Goal: Task Accomplishment & Management: Manage account settings

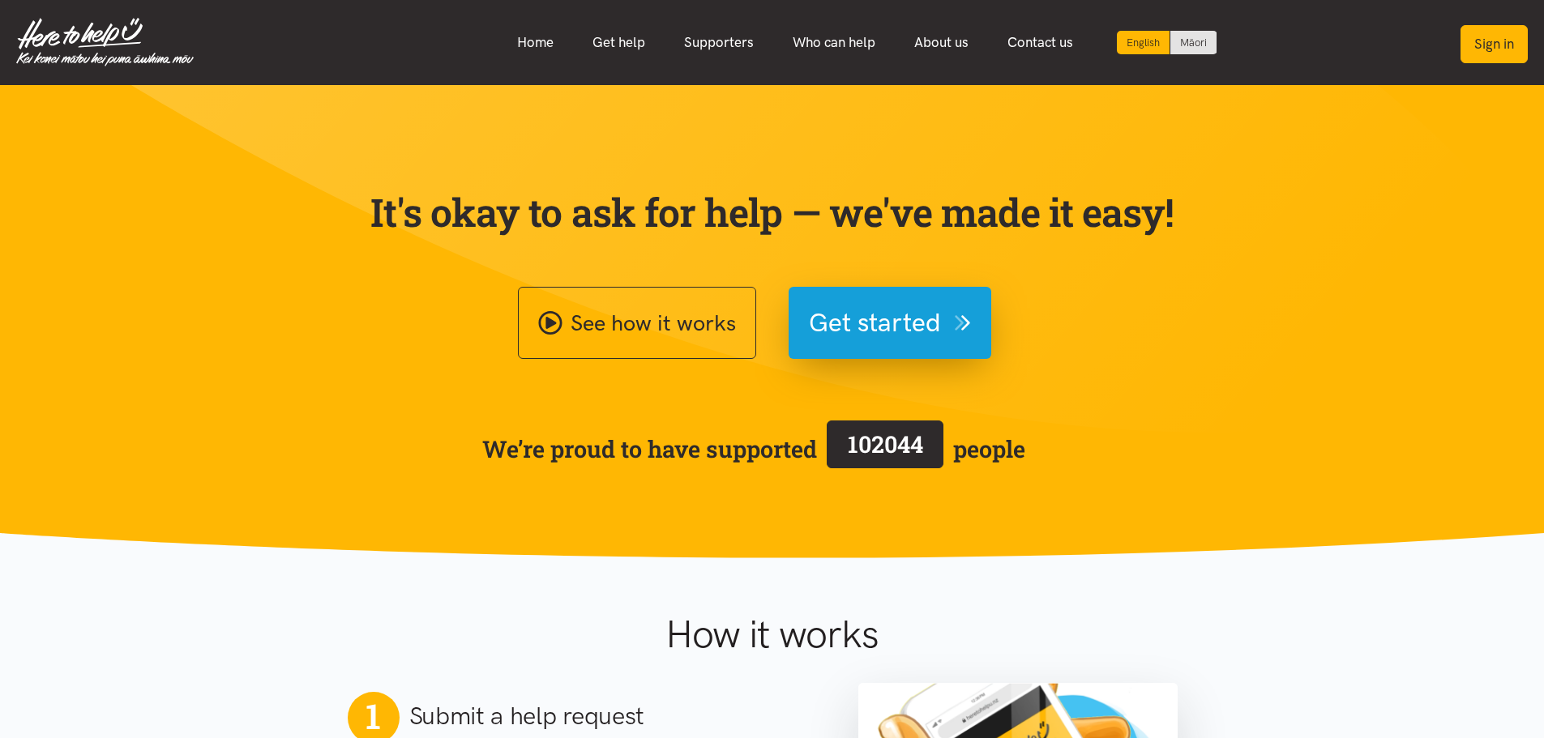
click at [1482, 53] on button "Sign in" at bounding box center [1493, 44] width 67 height 38
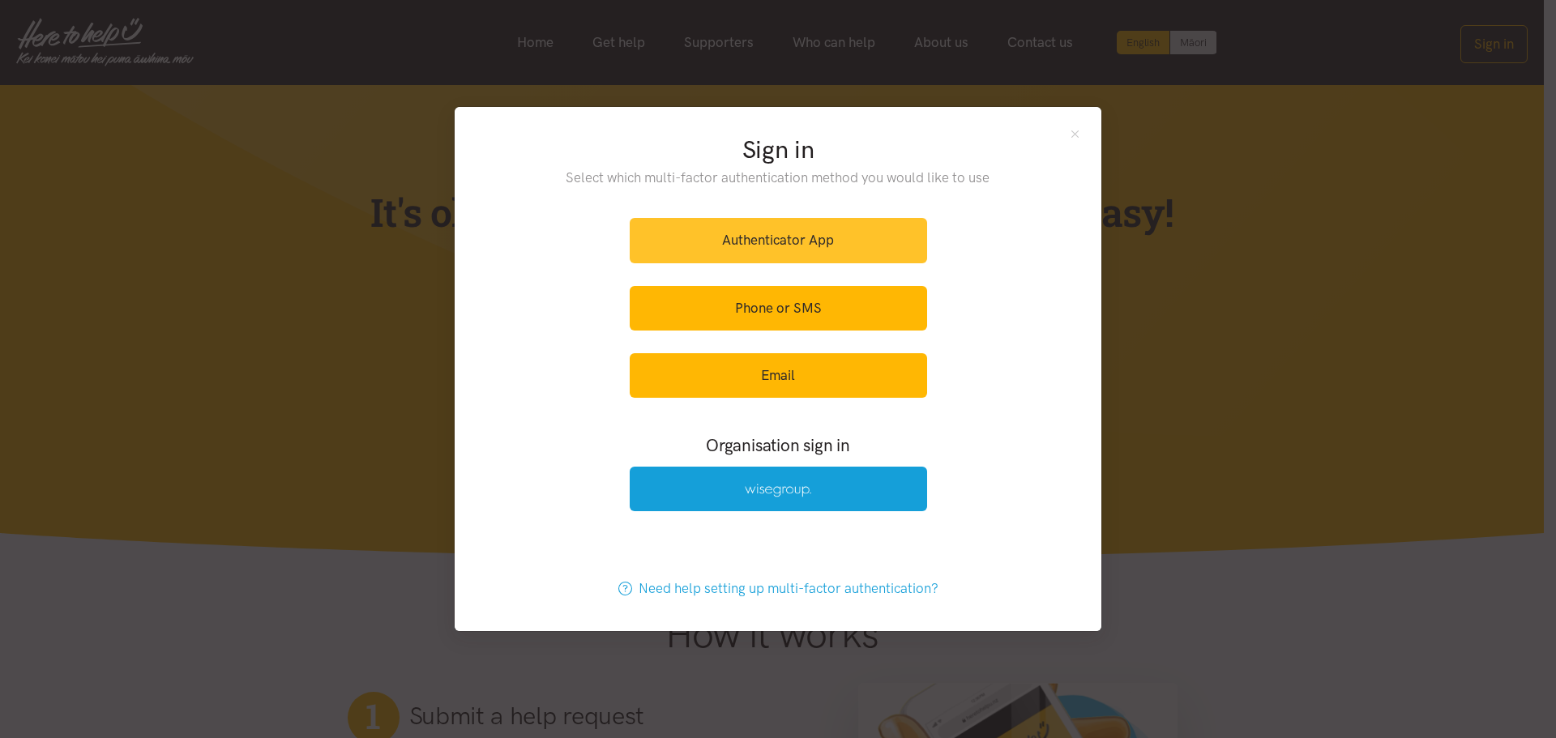
click at [766, 241] on link "Authenticator App" at bounding box center [778, 240] width 297 height 45
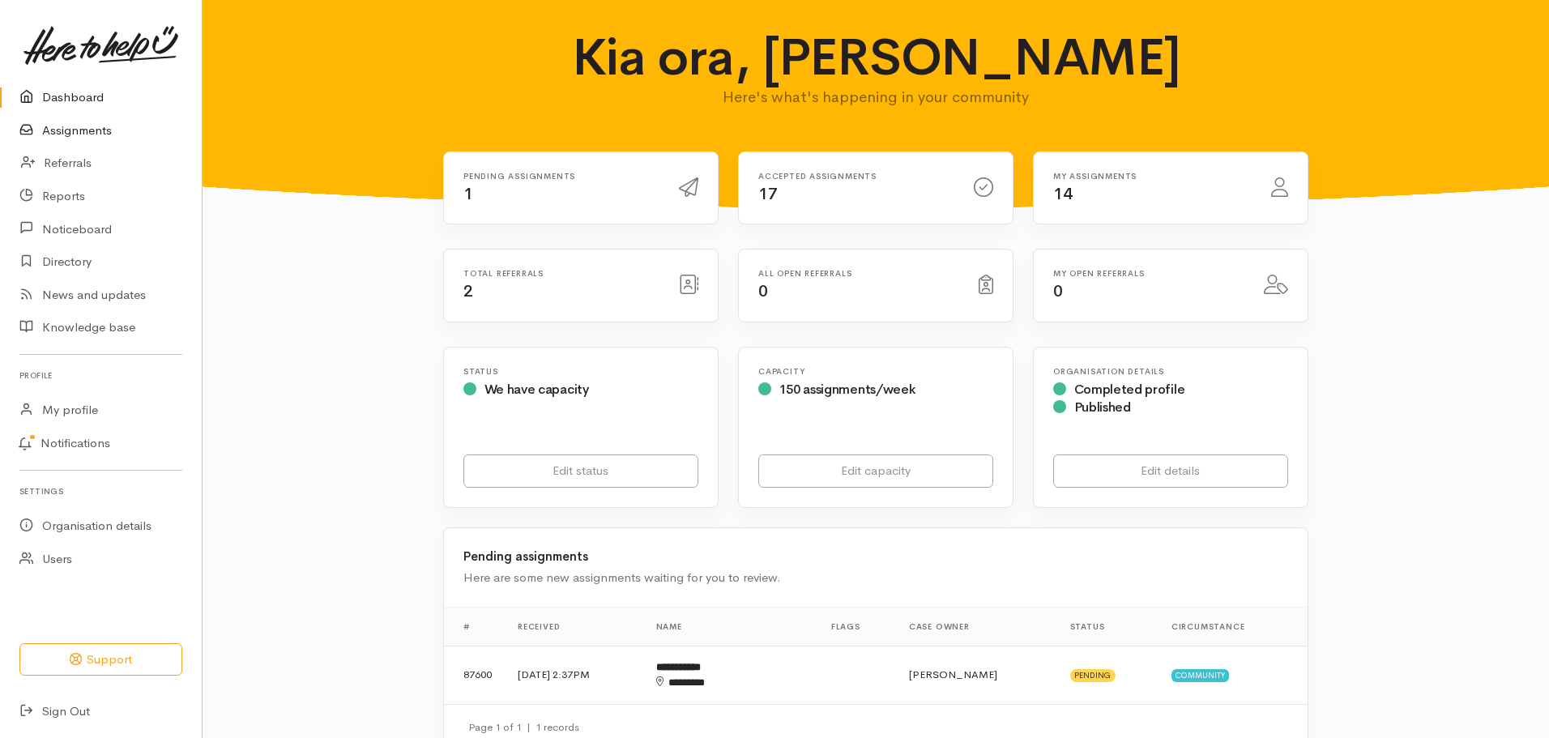
click at [69, 134] on link "Assignments" at bounding box center [101, 130] width 202 height 33
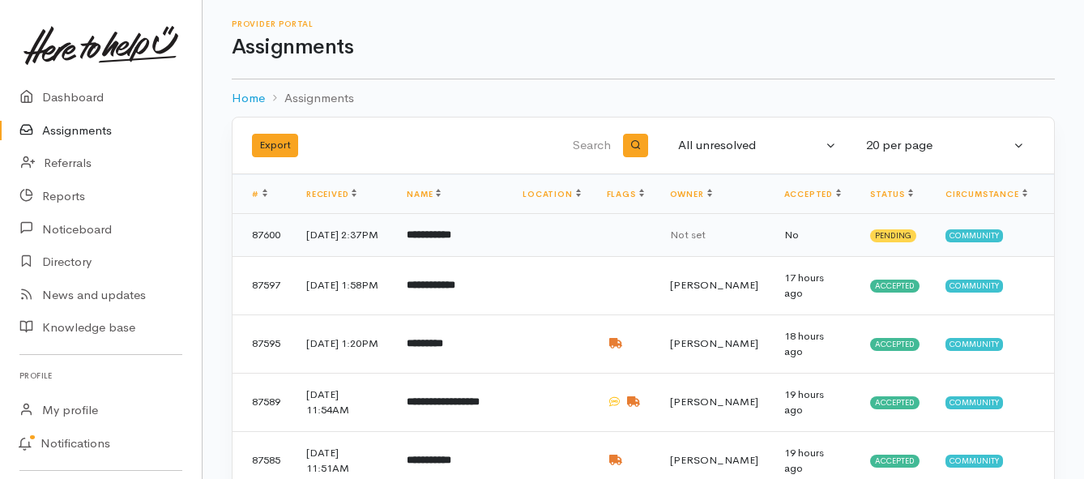
click at [451, 240] on b "**********" at bounding box center [429, 234] width 45 height 11
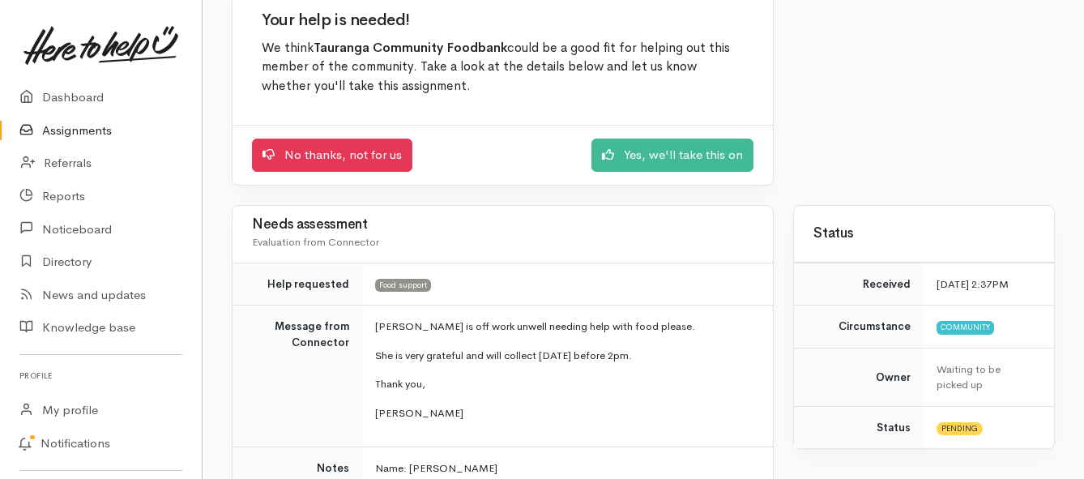
scroll to position [162, 0]
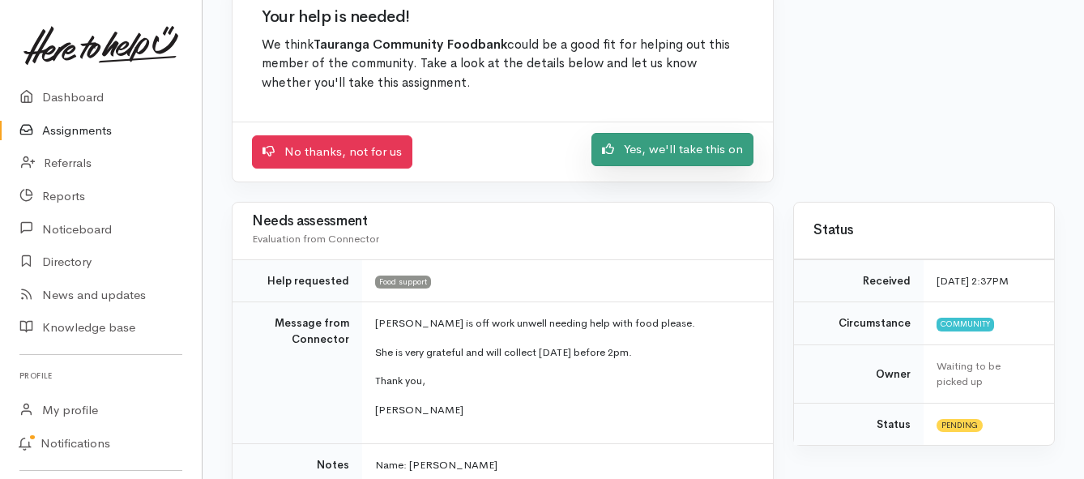
click at [634, 156] on link "Yes, we'll take this on" at bounding box center [673, 149] width 162 height 33
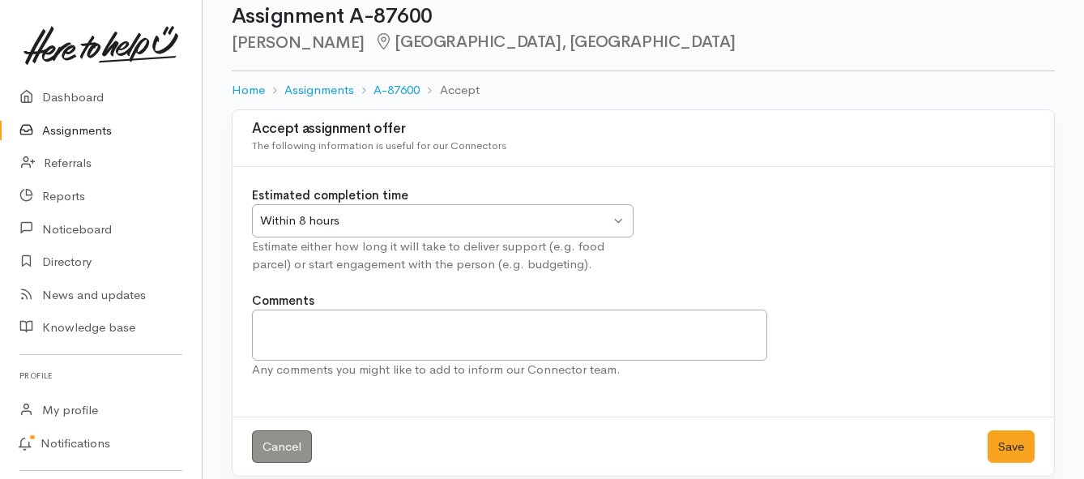
scroll to position [48, 0]
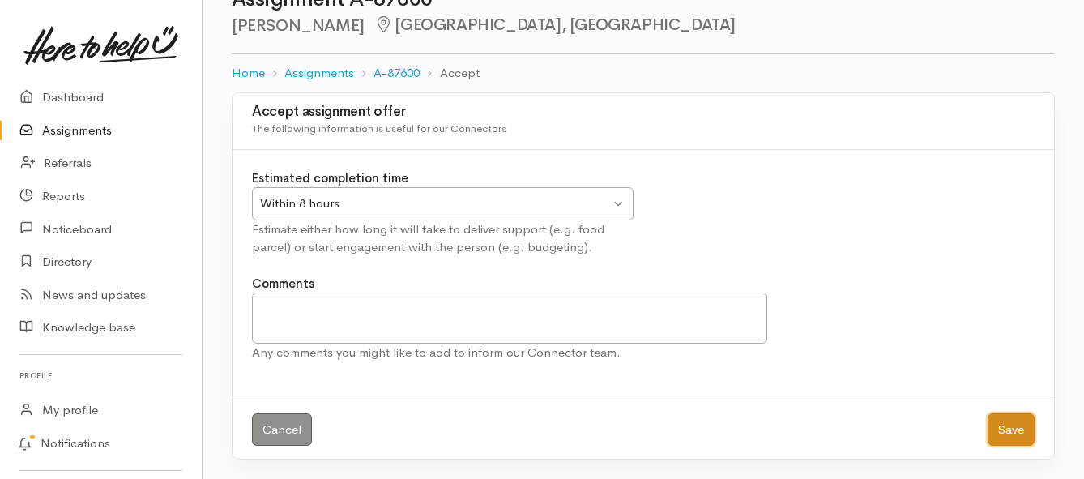
click at [996, 431] on button "Save" at bounding box center [1011, 429] width 47 height 33
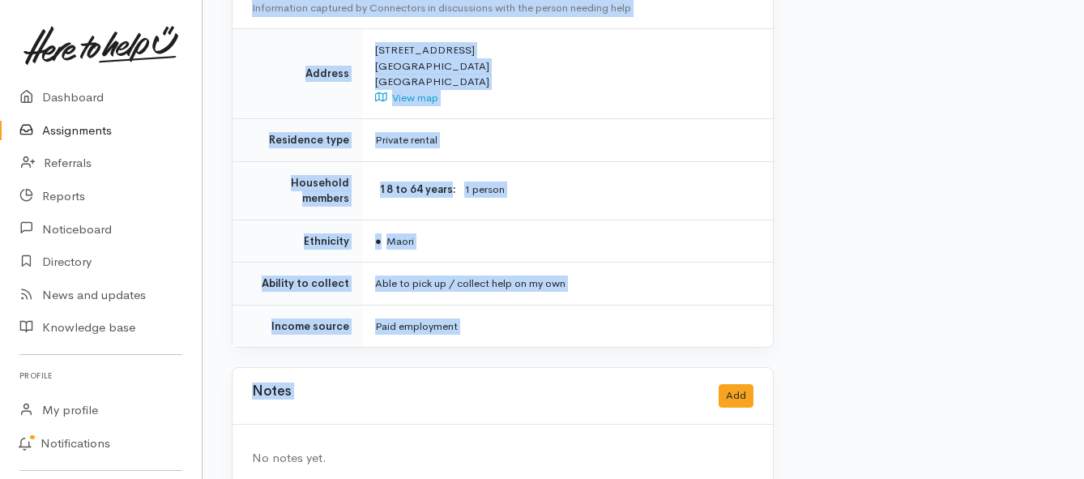
scroll to position [1143, 0]
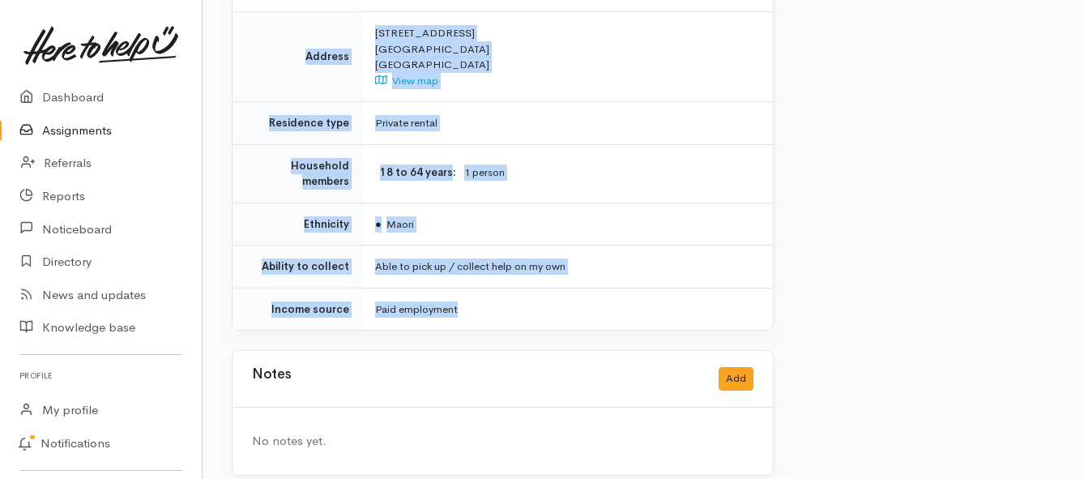
drag, startPoint x: 374, startPoint y: 227, endPoint x: 541, endPoint y: 312, distance: 187.4
copy div "**********"
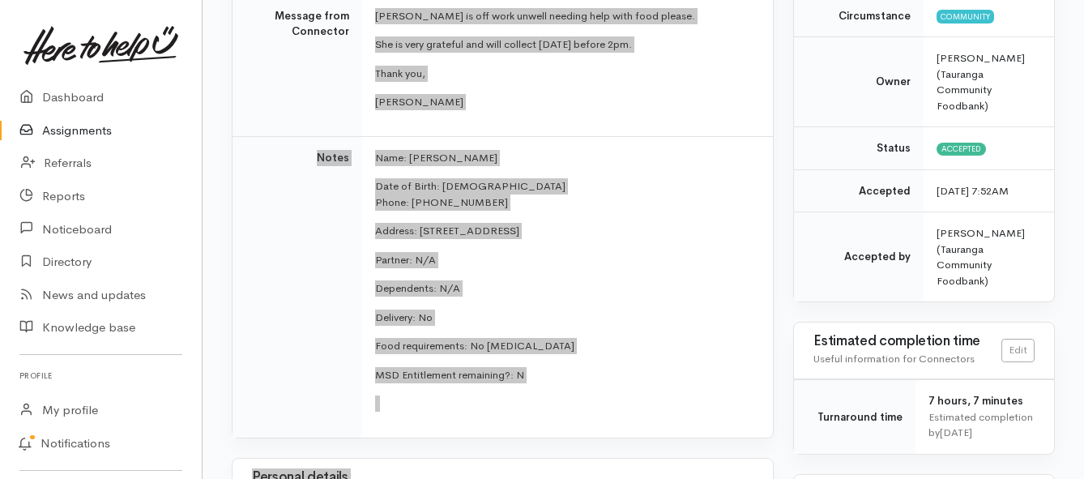
scroll to position [251, 0]
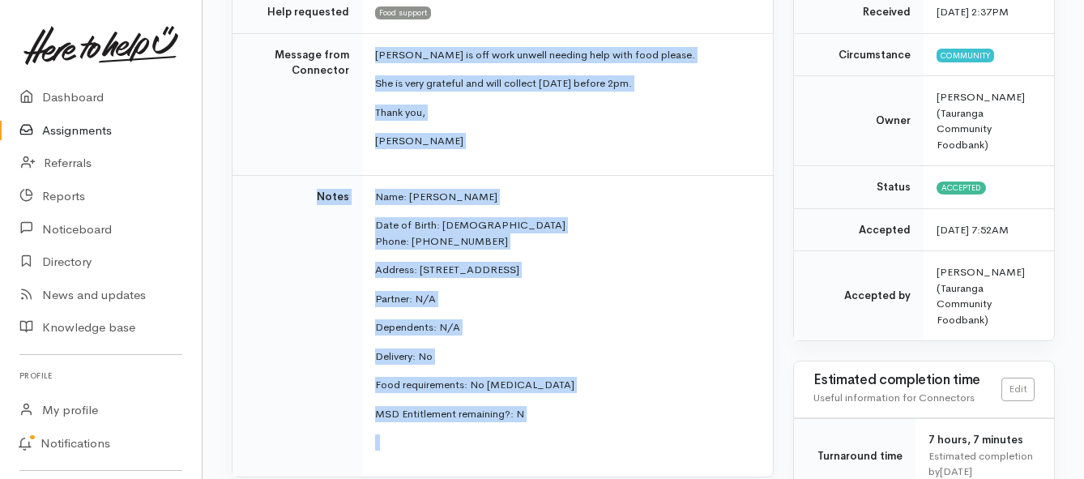
click at [92, 135] on link "Assignments" at bounding box center [101, 130] width 202 height 33
